Goal: Check status: Check status

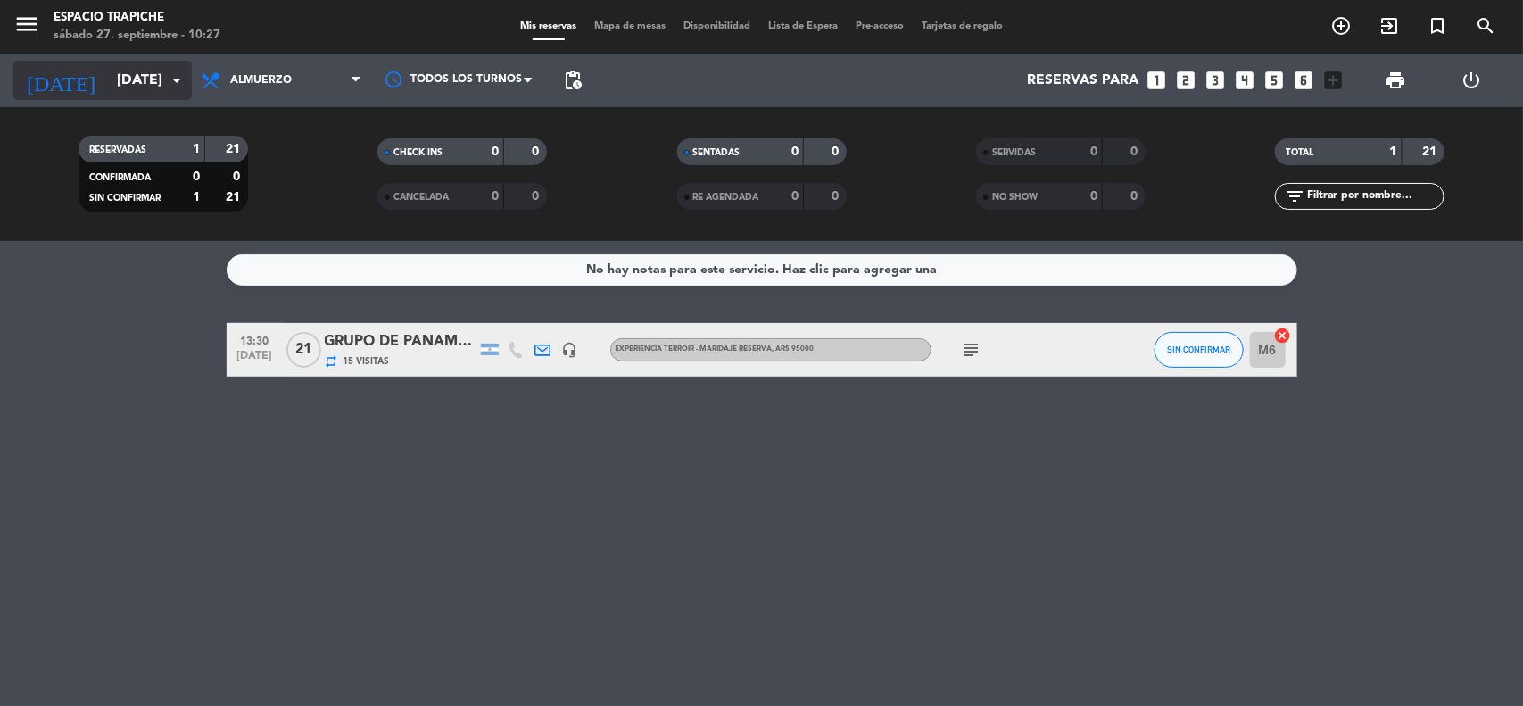
click at [141, 83] on input "[DATE]" at bounding box center [202, 80] width 188 height 35
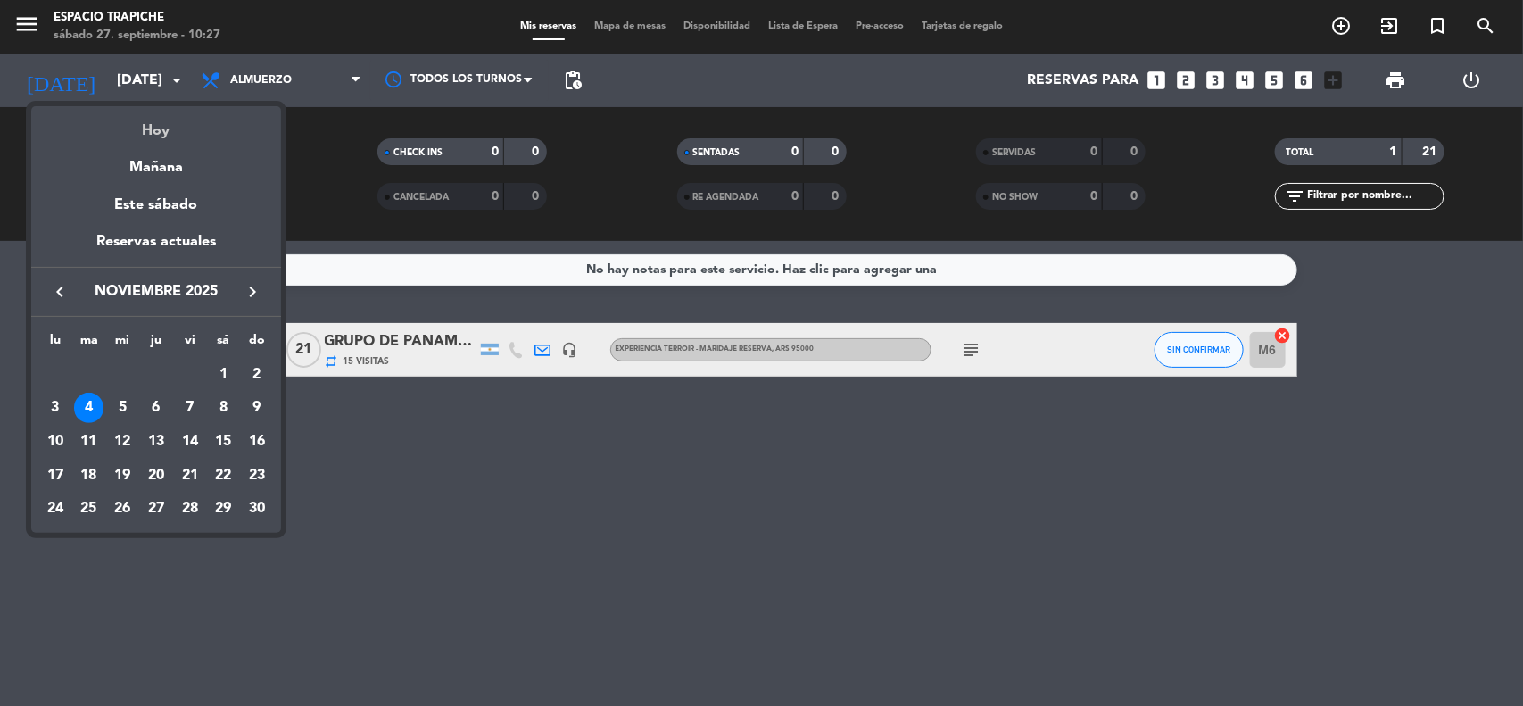
click at [161, 123] on div "Hoy" at bounding box center [156, 124] width 250 height 37
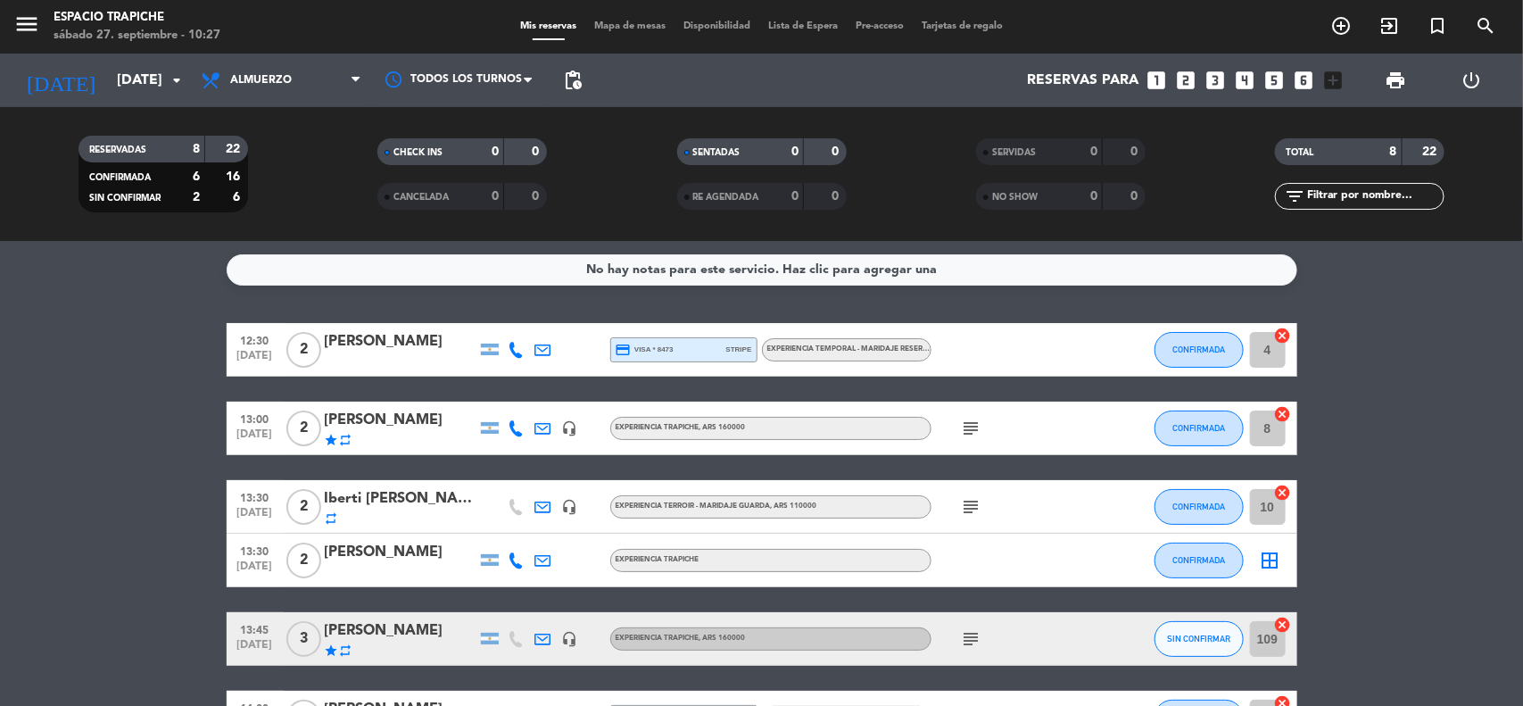
scroll to position [112, 0]
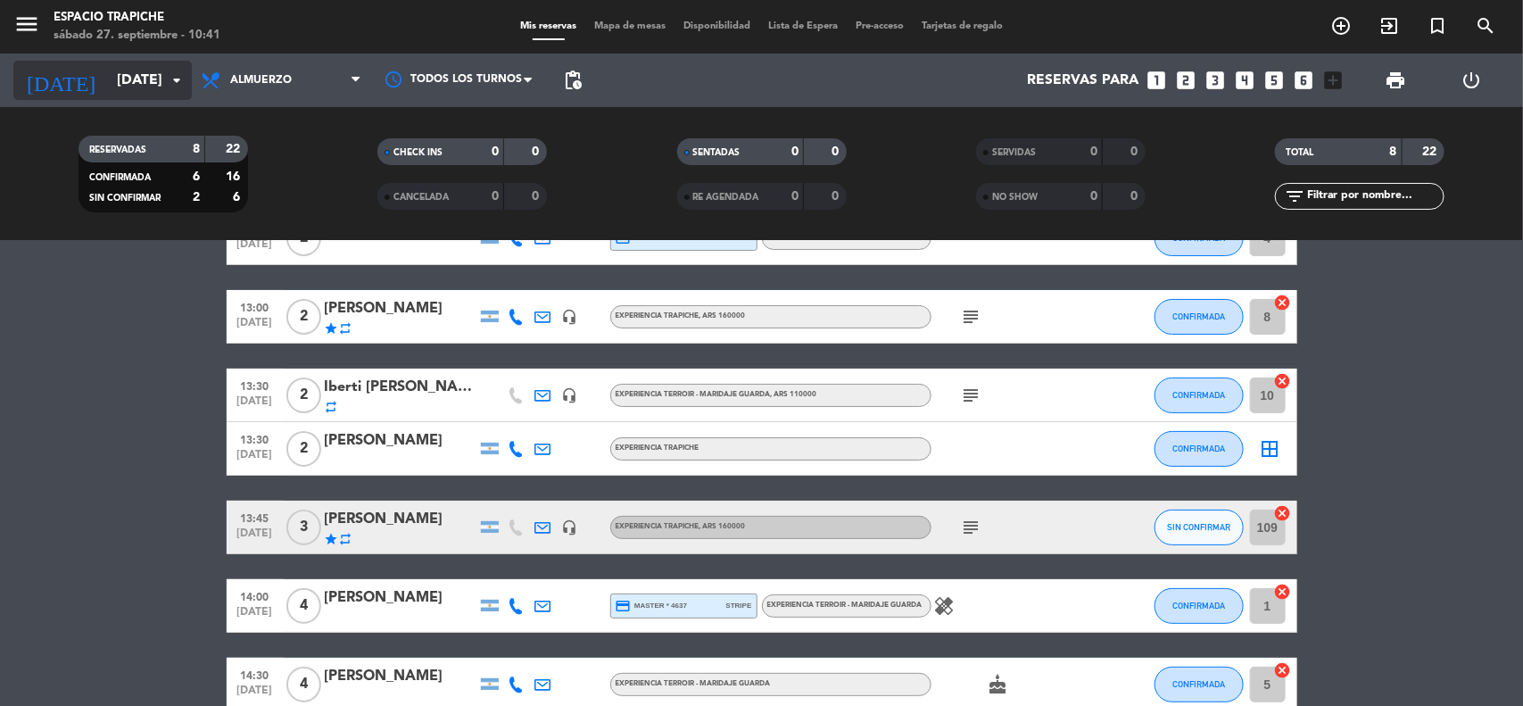
click at [128, 77] on input "[DATE]" at bounding box center [202, 80] width 188 height 35
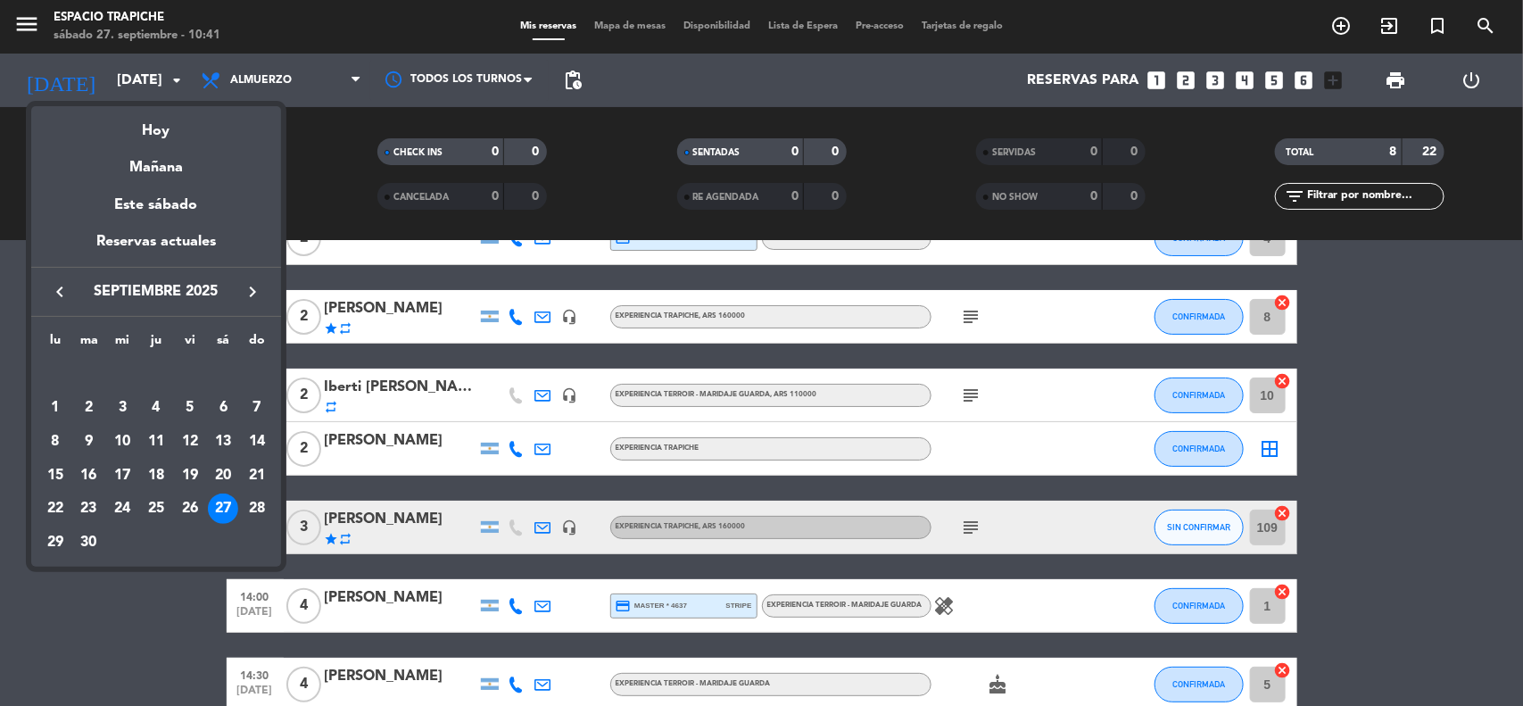
click at [253, 284] on icon "keyboard_arrow_right" at bounding box center [252, 291] width 21 height 21
click at [194, 438] on div "10" at bounding box center [190, 442] width 30 height 30
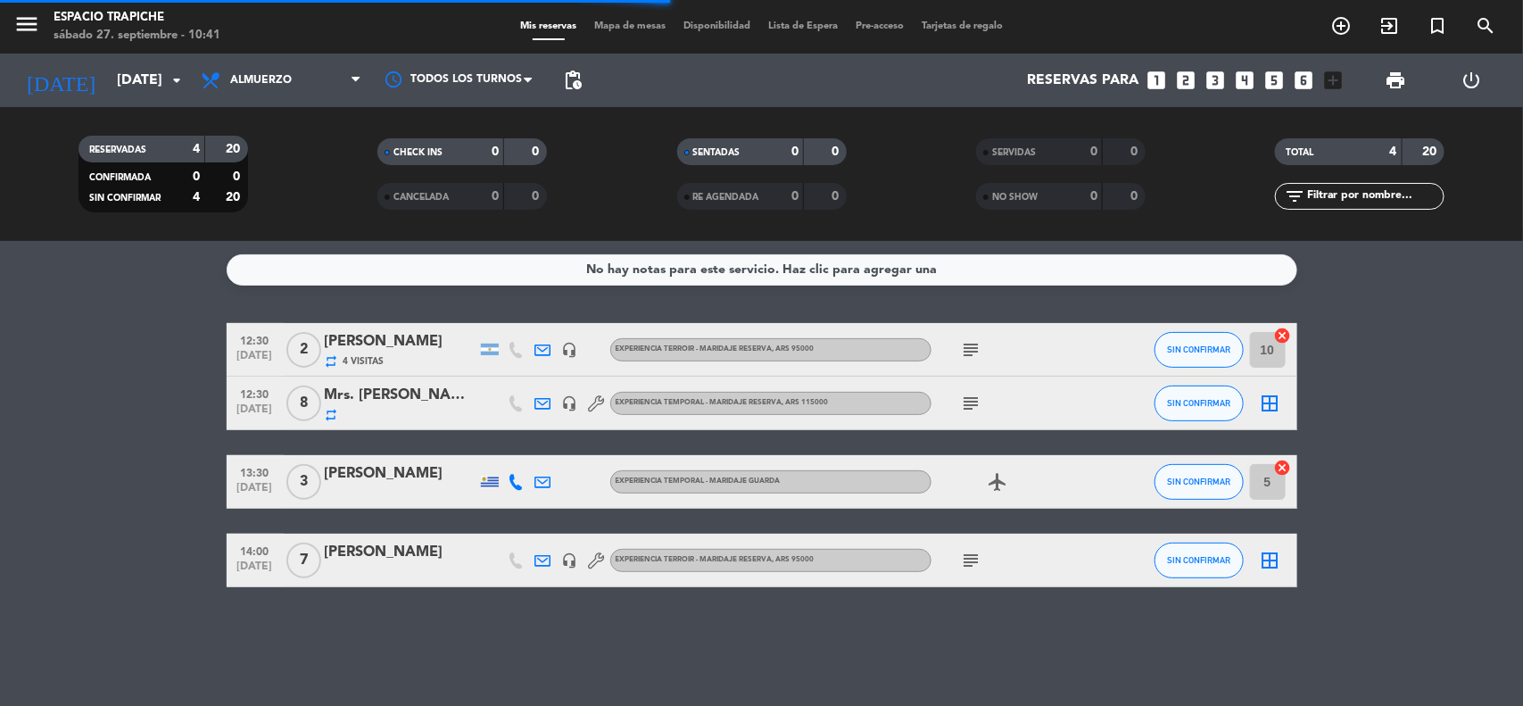
scroll to position [0, 0]
click at [965, 344] on icon "subject" at bounding box center [971, 349] width 21 height 21
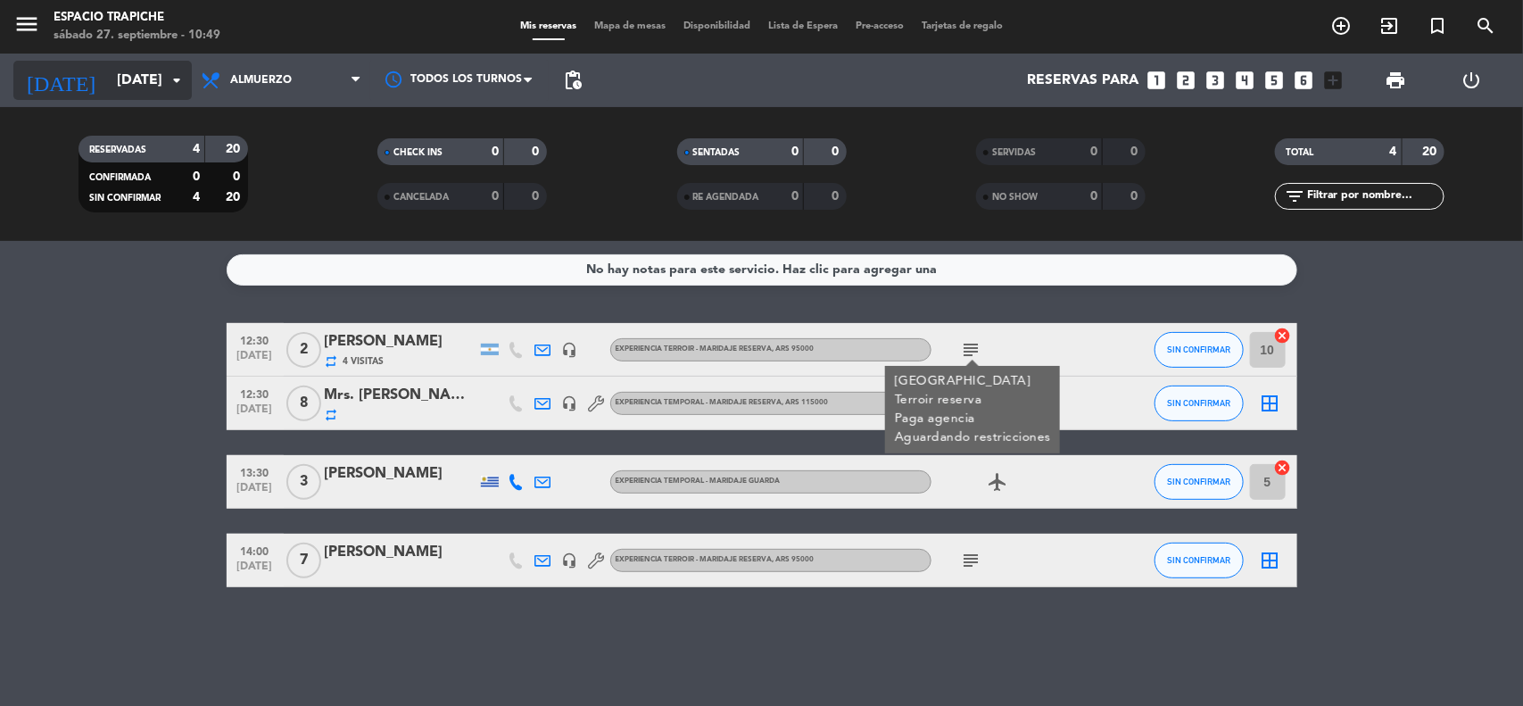
click at [108, 70] on input "[DATE]" at bounding box center [202, 80] width 188 height 35
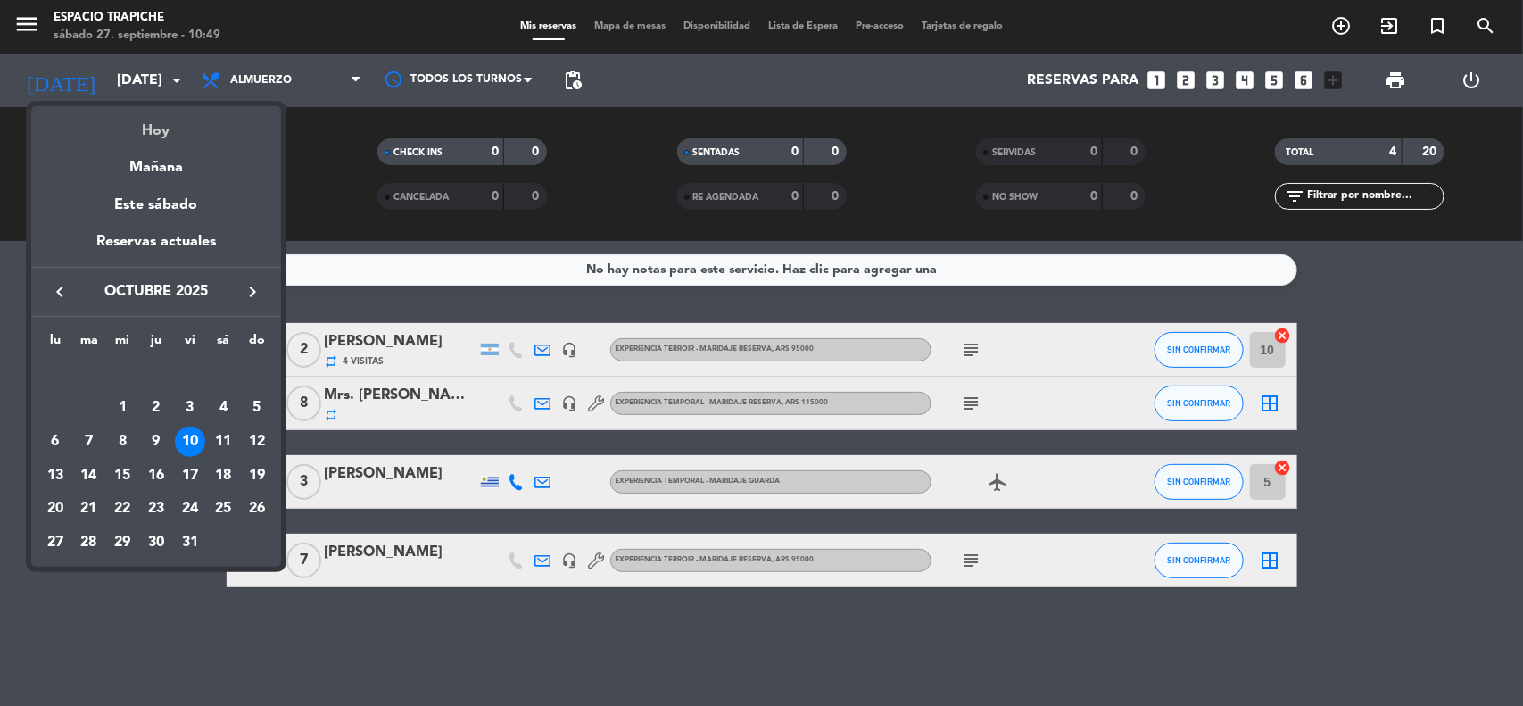
click at [145, 126] on div "Hoy" at bounding box center [156, 124] width 250 height 37
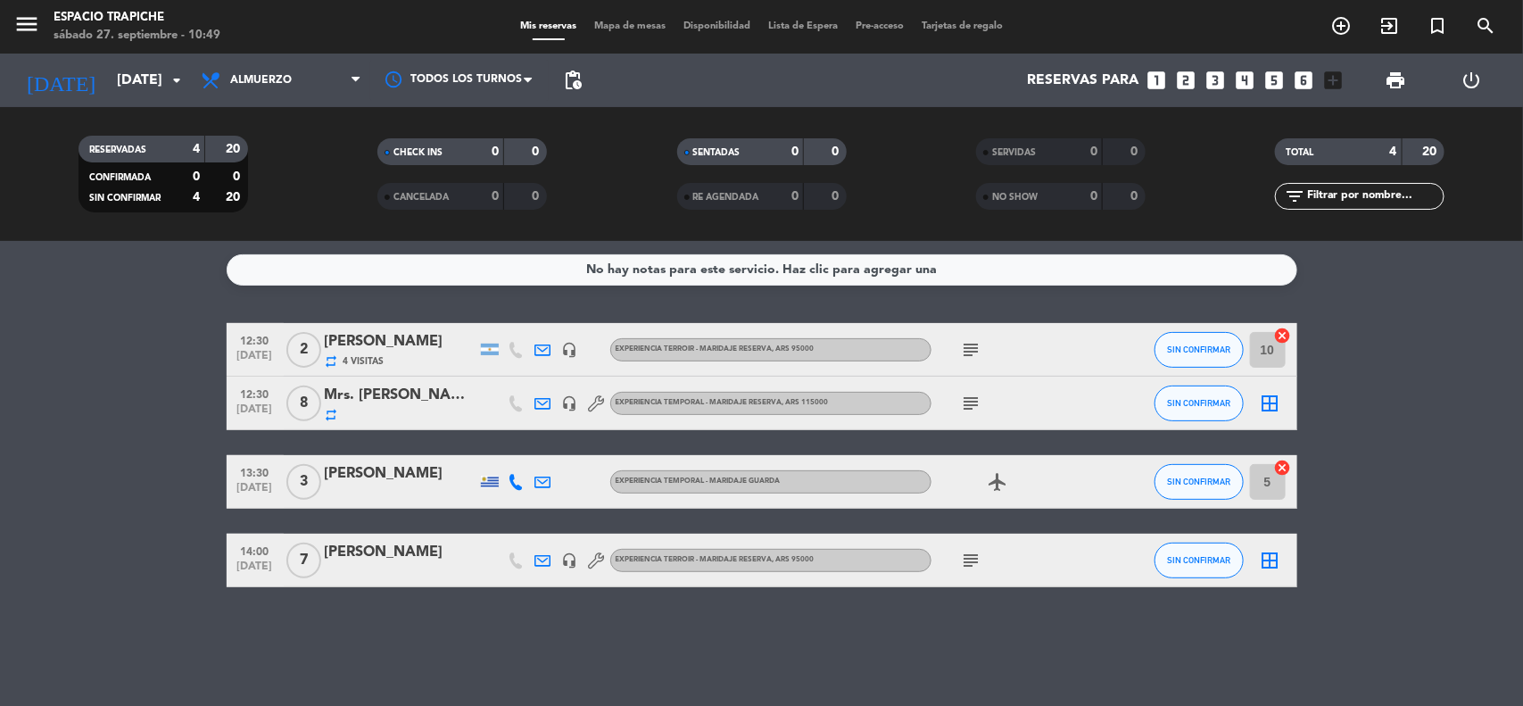
type input "[DATE]"
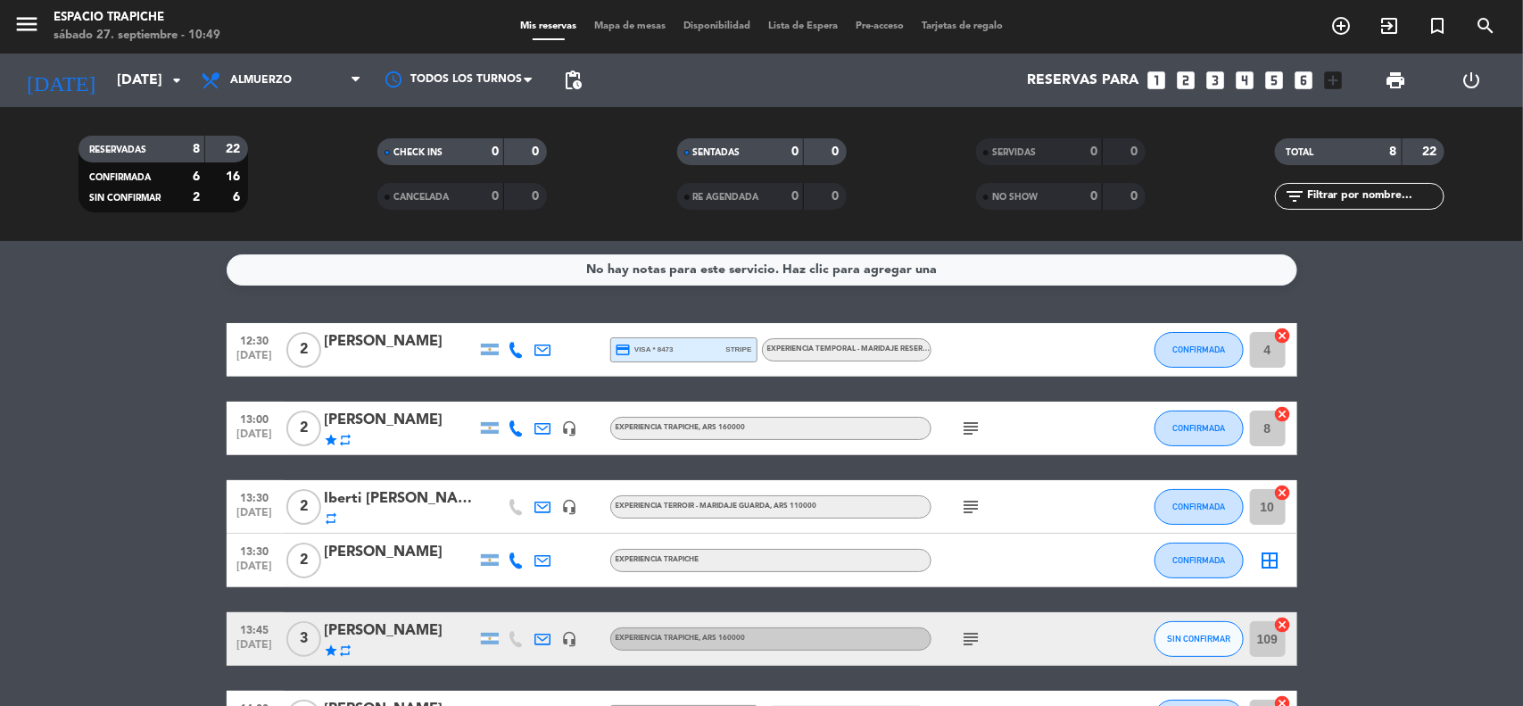
click at [516, 426] on icon at bounding box center [517, 428] width 16 height 16
click at [502, 395] on span "Copiar" at bounding box center [499, 397] width 37 height 19
